Goal: Information Seeking & Learning: Learn about a topic

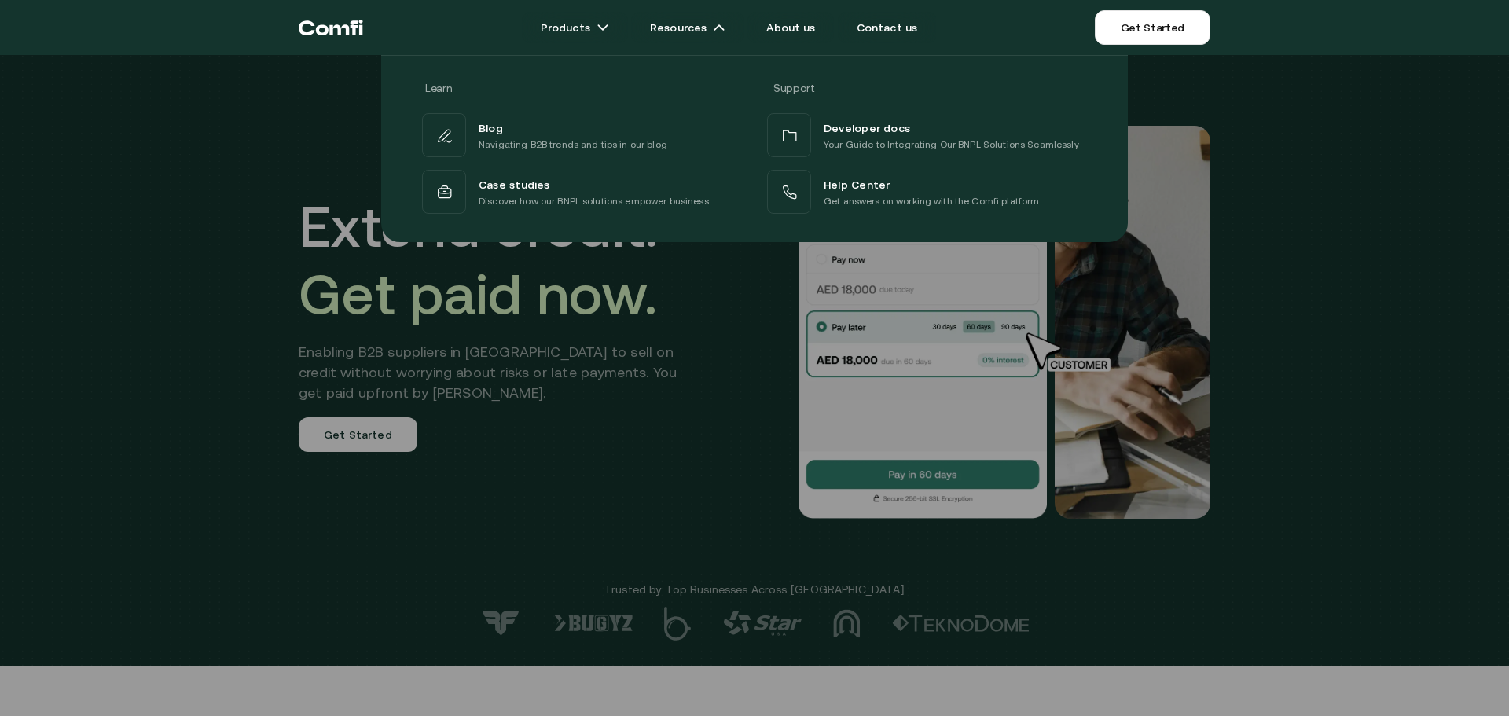
click at [685, 343] on div at bounding box center [754, 413] width 1509 height 716
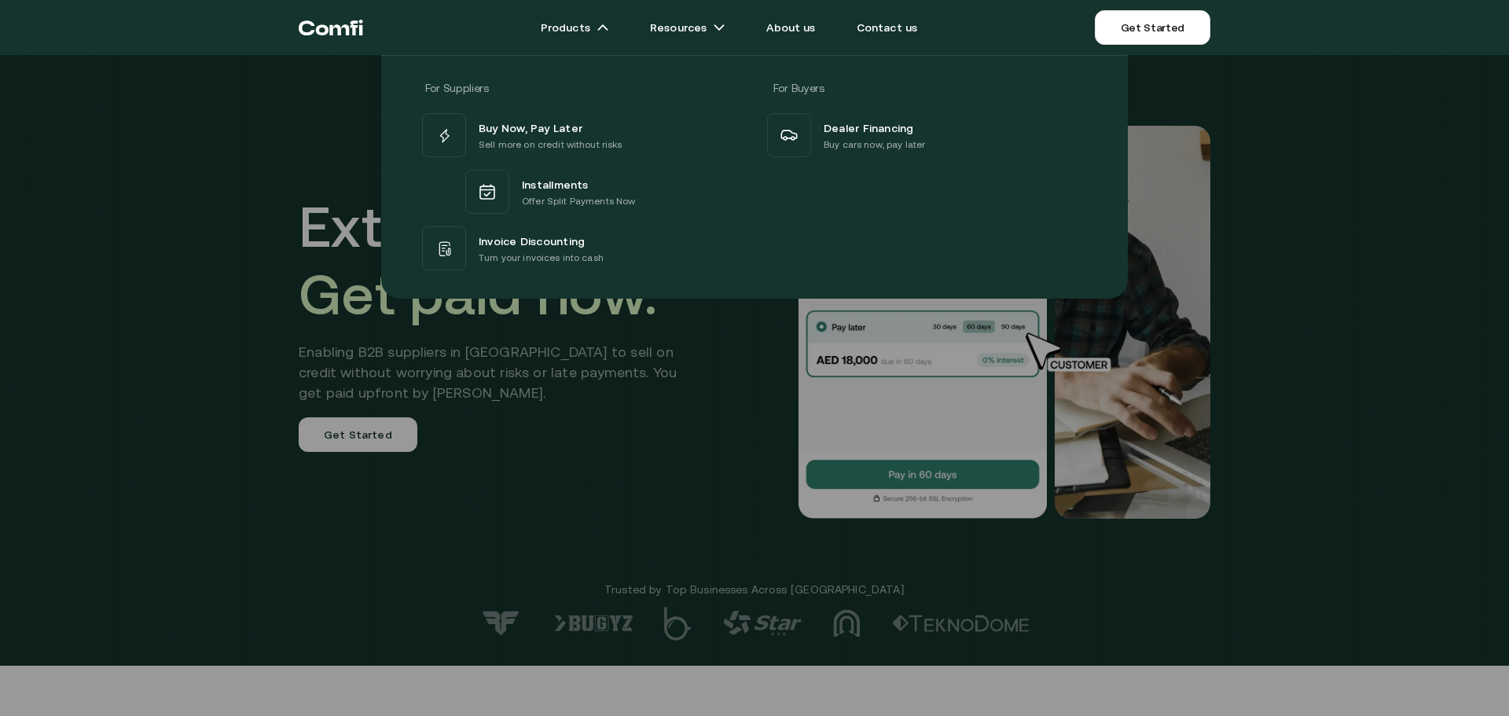
click at [132, 253] on div "For Suppliers For Buyers Buy Now, Pay Later Sell more on credit without risks I…" at bounding box center [754, 170] width 1509 height 255
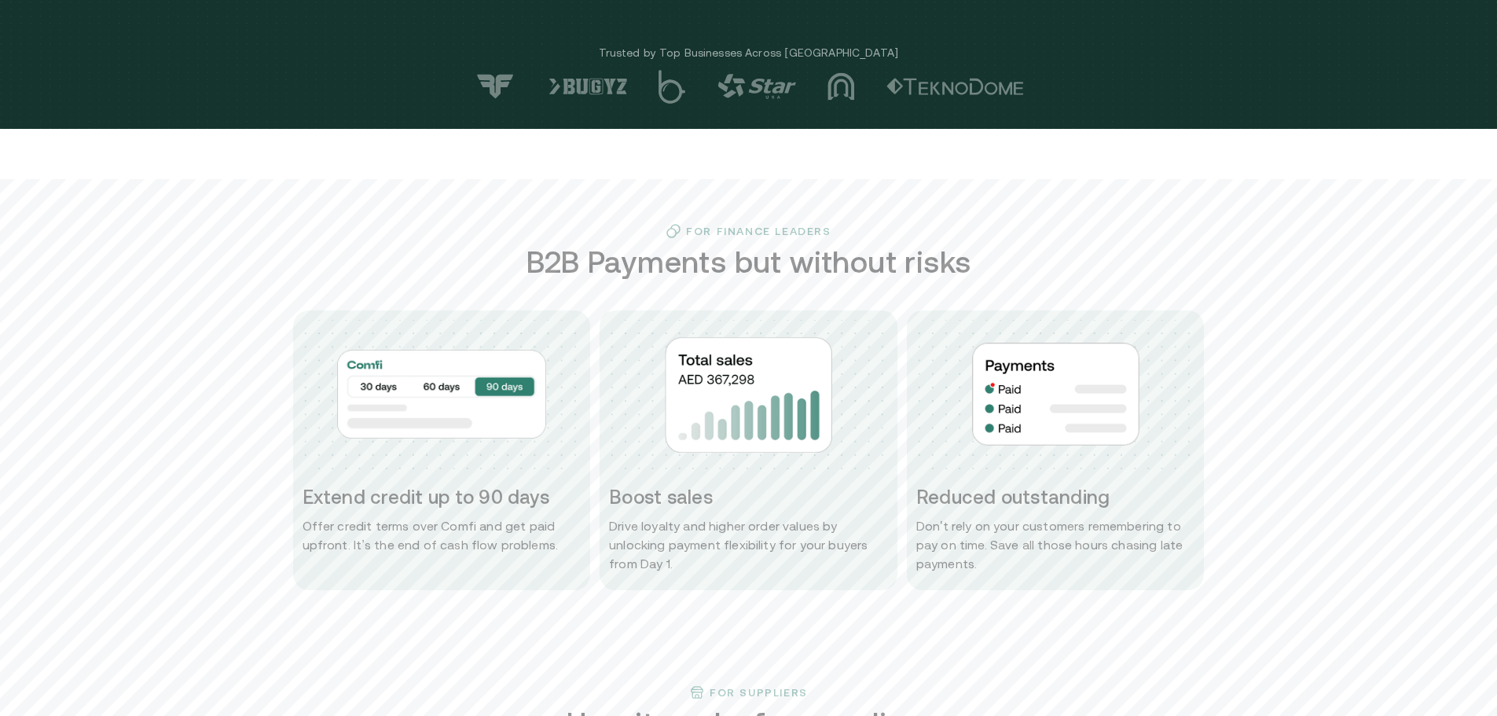
scroll to position [550, 0]
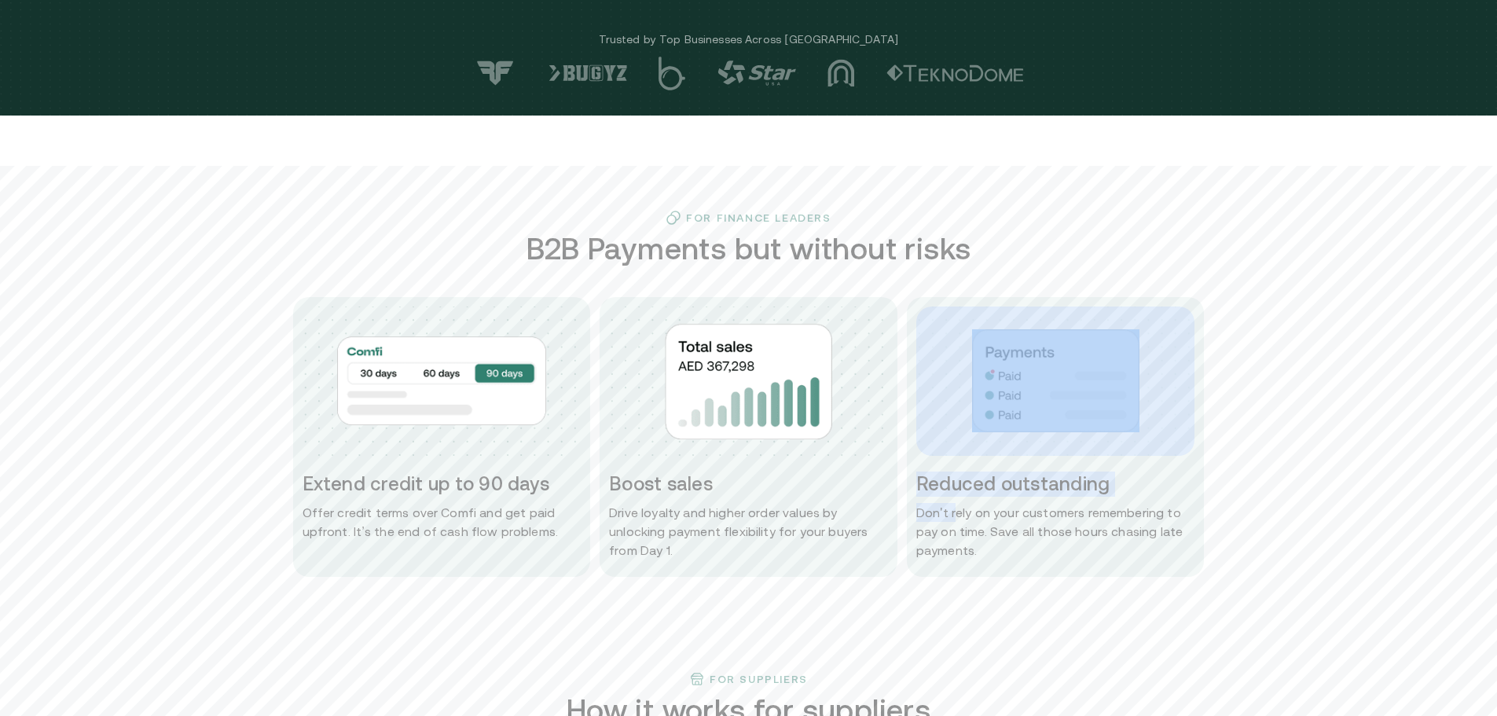
drag, startPoint x: 961, startPoint y: 496, endPoint x: 917, endPoint y: 406, distance: 99.8
click at [917, 406] on div "Reduced outstanding Don ' t rely on your customers remembering to pay on time. …" at bounding box center [1056, 437] width 298 height 280
click at [1120, 484] on h3 "Reduced outstanding" at bounding box center [1055, 483] width 279 height 25
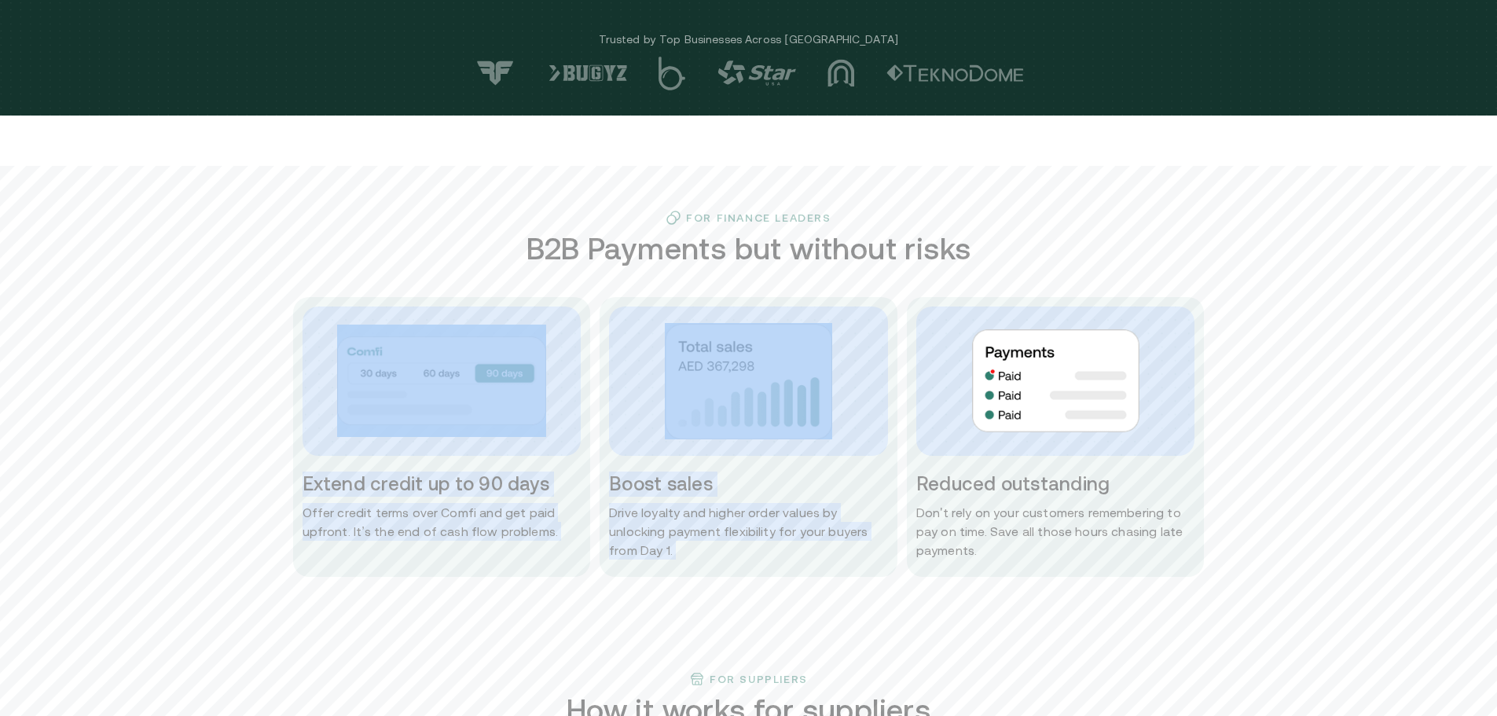
drag, startPoint x: 1209, startPoint y: 313, endPoint x: 1294, endPoint y: 229, distance: 119.5
click at [1294, 229] on div "For Finance Leaders B2B Payments but without risks Extend credit up to 90 days …" at bounding box center [748, 393] width 1497 height 367
click at [1212, 304] on div "For Finance Leaders B2B Payments but without risks Extend credit up to 90 days …" at bounding box center [748, 393] width 943 height 367
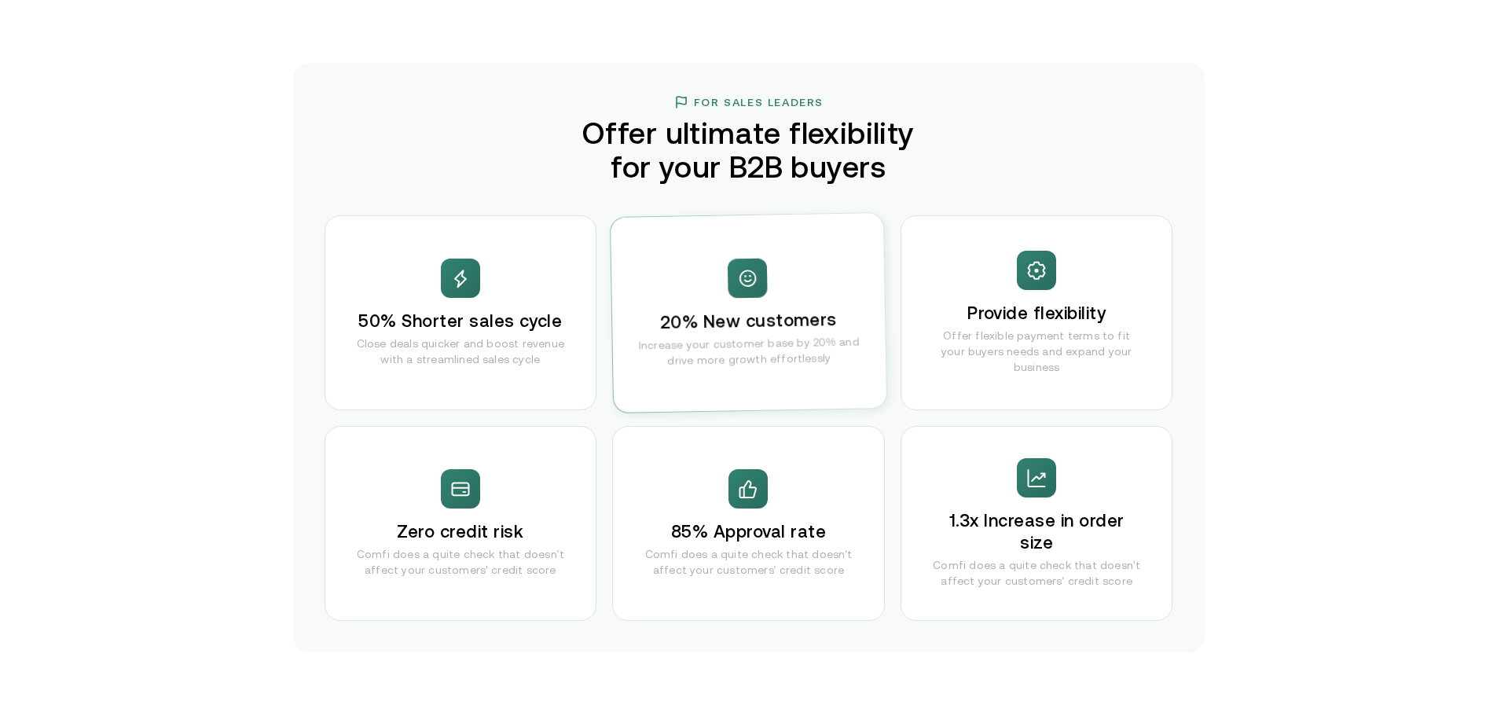
scroll to position [2986, 0]
drag, startPoint x: 776, startPoint y: 312, endPoint x: 864, endPoint y: 246, distance: 110.0
click at [864, 246] on div "20% New customers Increase your customer base by 20% and drive more growth effo…" at bounding box center [749, 312] width 276 height 200
click at [944, 189] on div "For Sales Leaders Offer ultimate flexibility for your B2B buyers 50% Shorter sa…" at bounding box center [748, 356] width 911 height 589
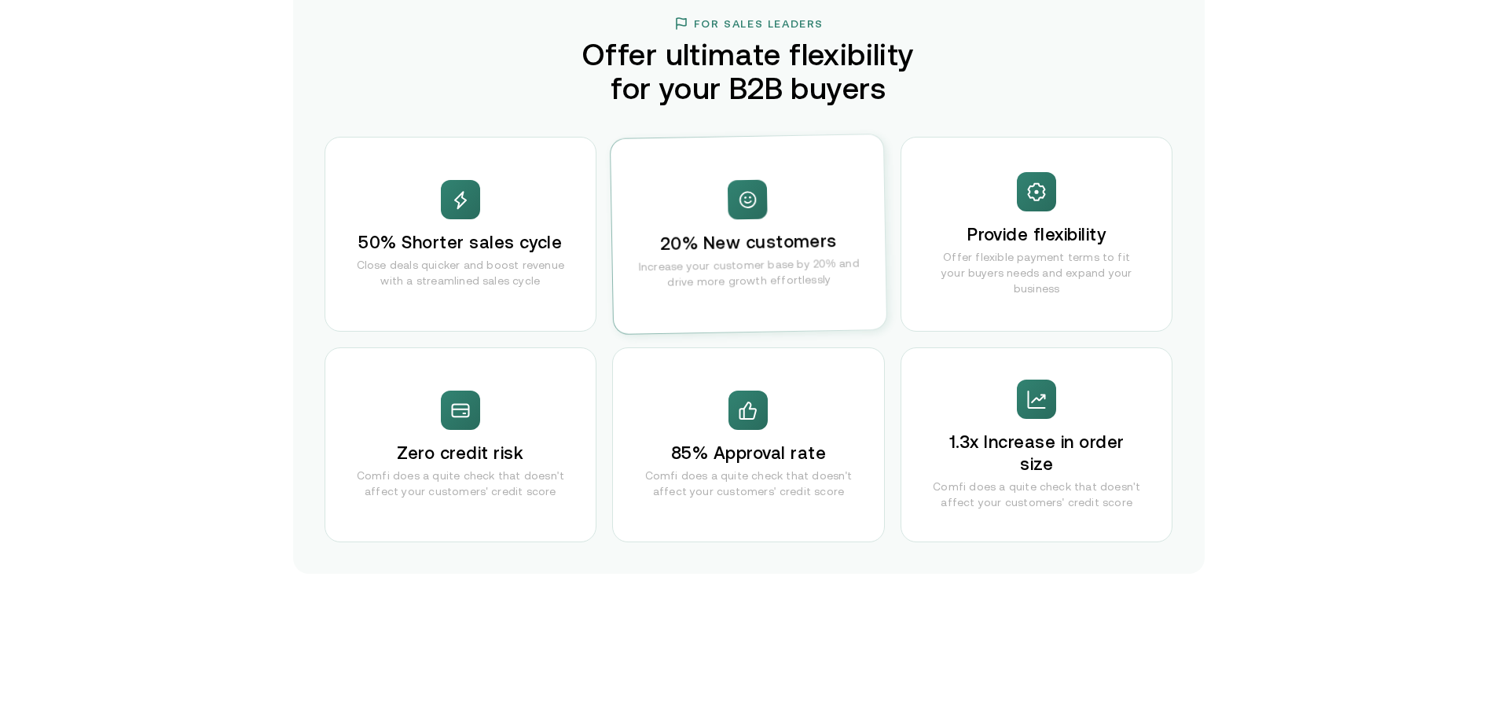
scroll to position [3064, 0]
drag, startPoint x: 849, startPoint y: 241, endPoint x: 870, endPoint y: 140, distance: 103.4
click at [870, 140] on div "20% New customers Increase your customer base by 20% and drive more growth effo…" at bounding box center [749, 234] width 276 height 200
click at [962, 109] on div "For Sales Leaders Offer ultimate flexibility for your B2B buyers 50% Shorter sa…" at bounding box center [748, 277] width 911 height 589
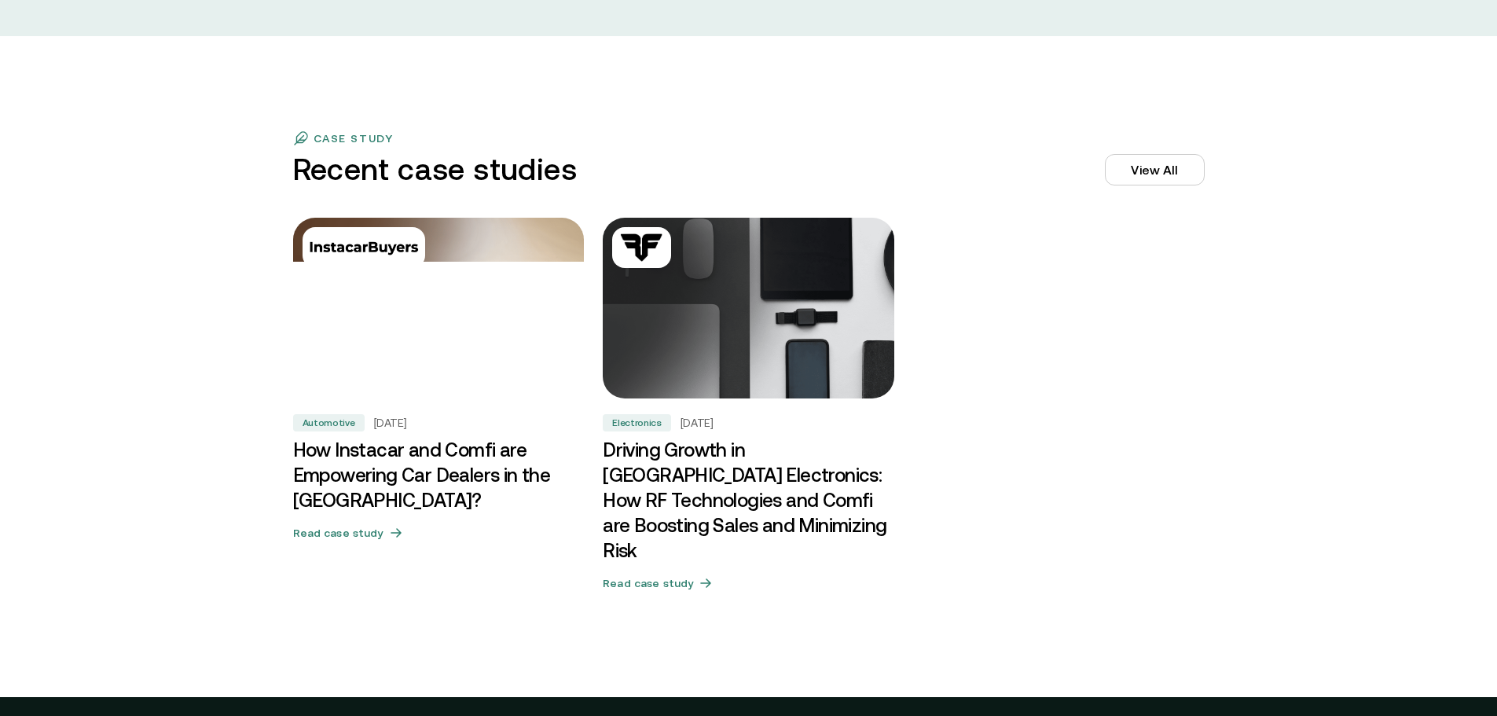
scroll to position [4714, 0]
